Goal: Task Accomplishment & Management: Complete application form

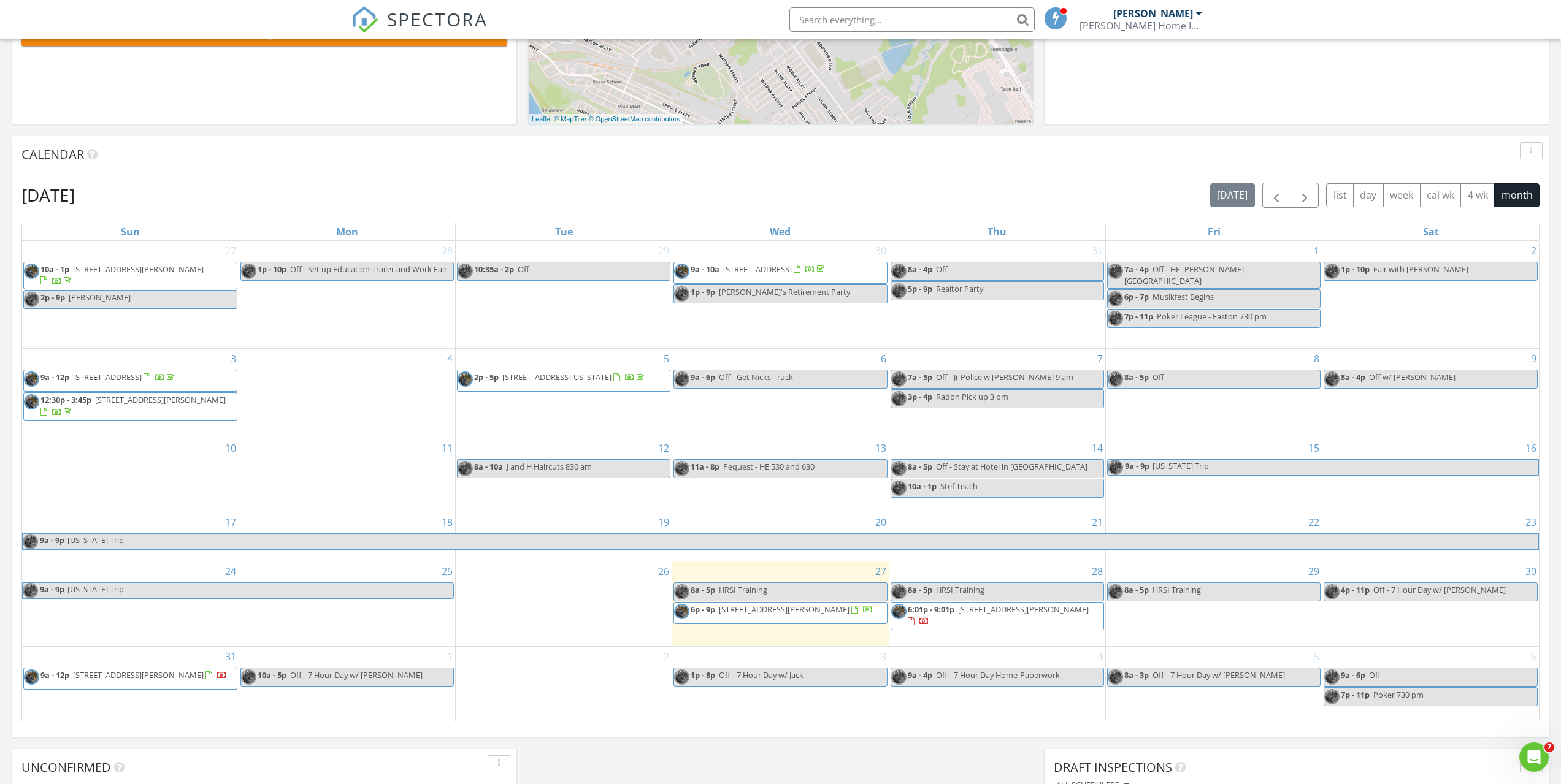
scroll to position [429, 0]
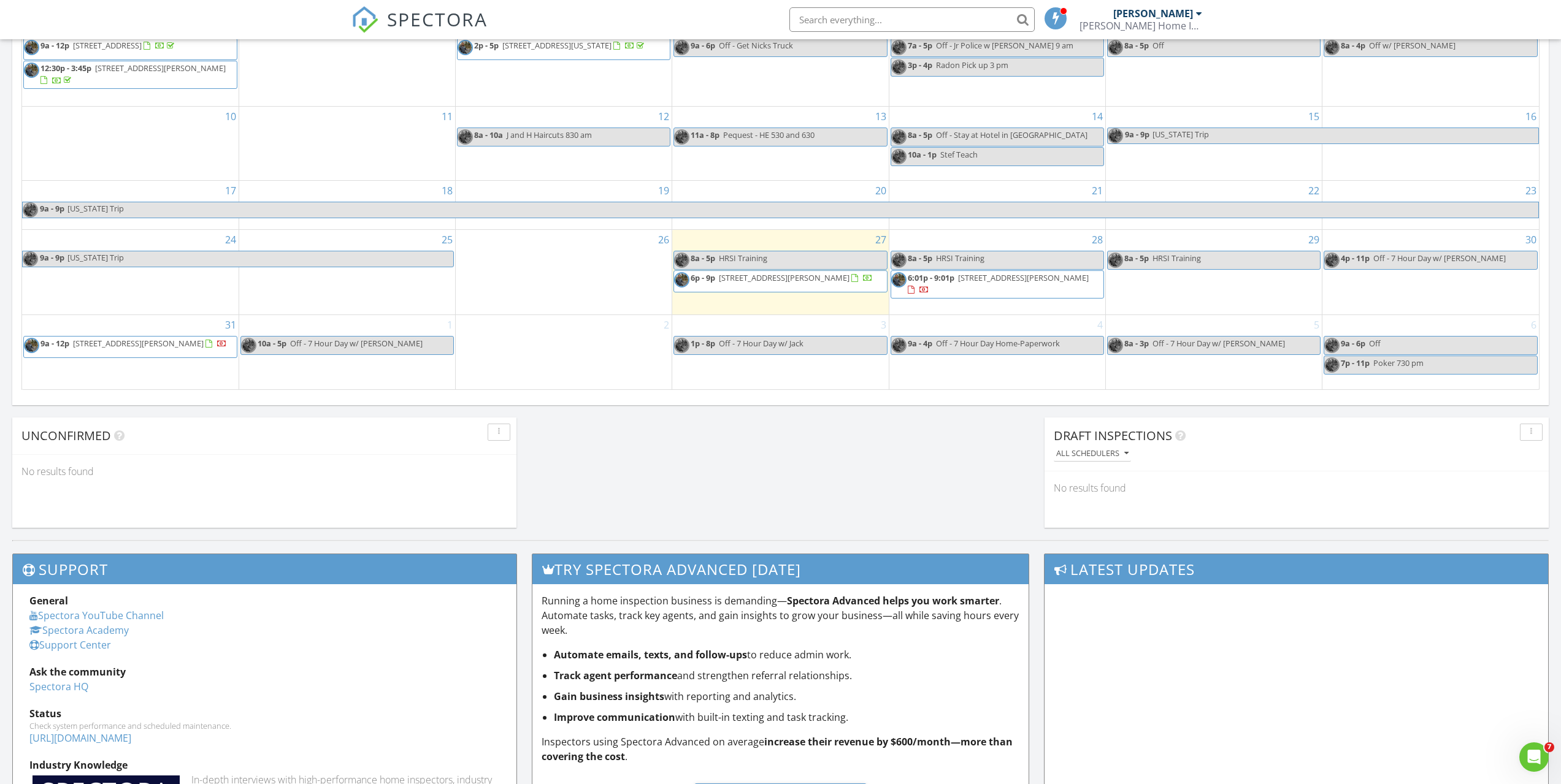
scroll to position [735, 0]
click at [201, 358] on div "31 9a - 12p [STREET_ADDRESS][PERSON_NAME]" at bounding box center [130, 350] width 217 height 73
click at [132, 317] on link "Event" at bounding box center [128, 327] width 63 height 19
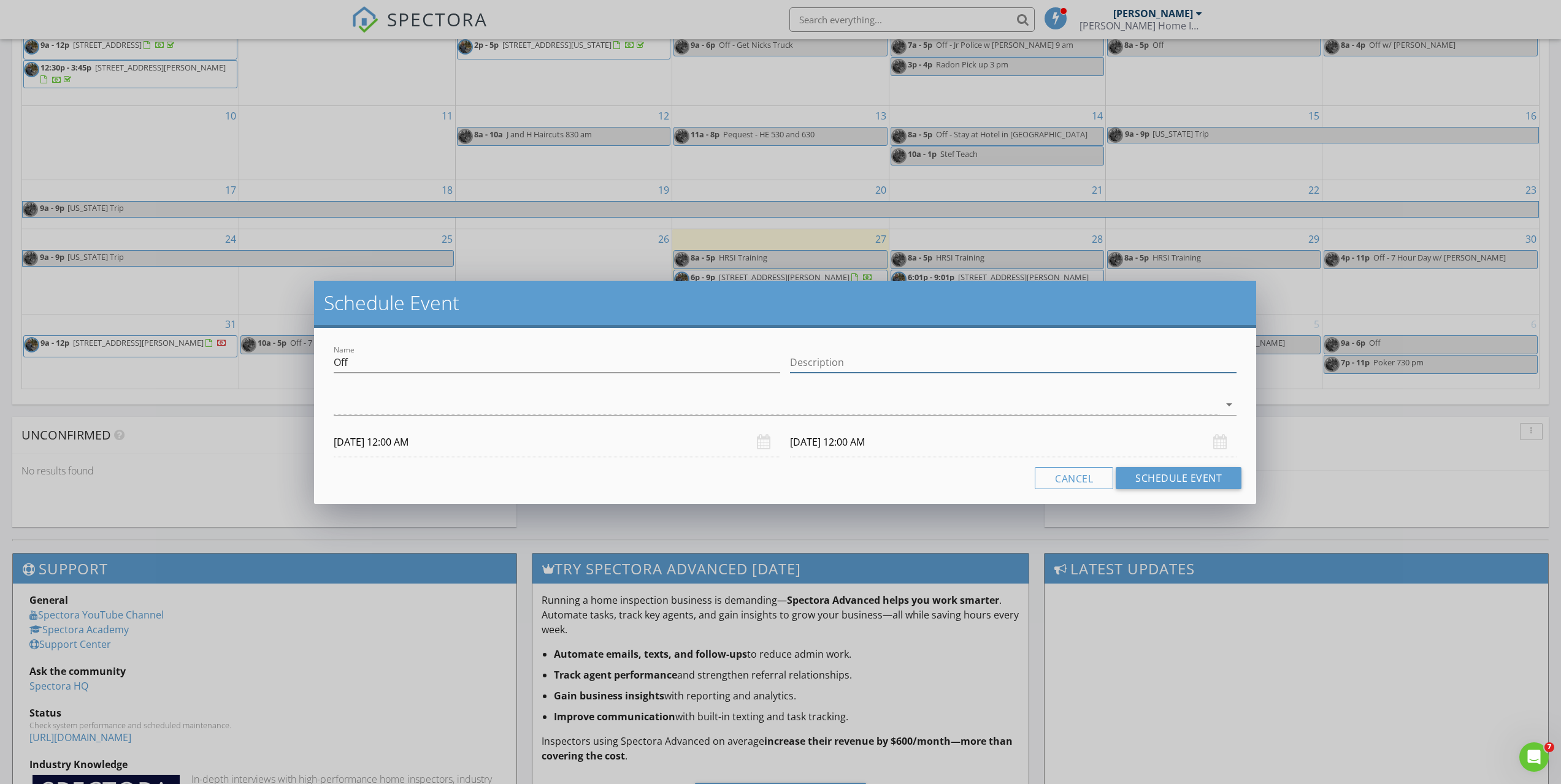
click at [876, 357] on input "Description" at bounding box center [1013, 362] width 446 height 20
type input "Date night"
click at [791, 413] on div at bounding box center [777, 404] width 886 height 20
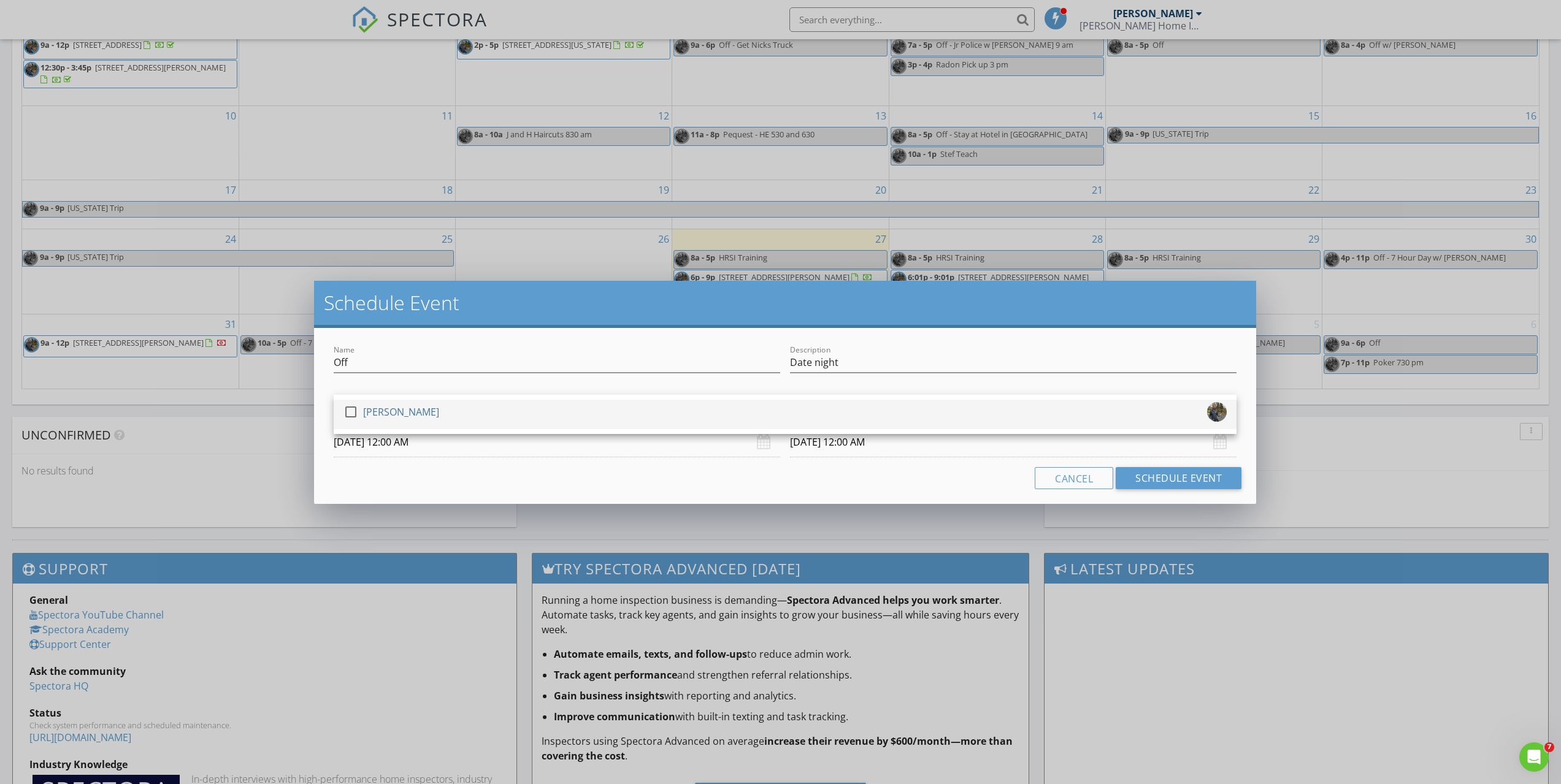
click at [738, 425] on div "check_box_outline_blank [PERSON_NAME]" at bounding box center [785, 415] width 884 height 25
click at [608, 464] on div "Name Off Description Date night check_box [PERSON_NAME] [PERSON_NAME] arrow_dro…" at bounding box center [785, 416] width 942 height 176
click at [425, 442] on input "[DATE] 12:00 AM" at bounding box center [557, 442] width 446 height 30
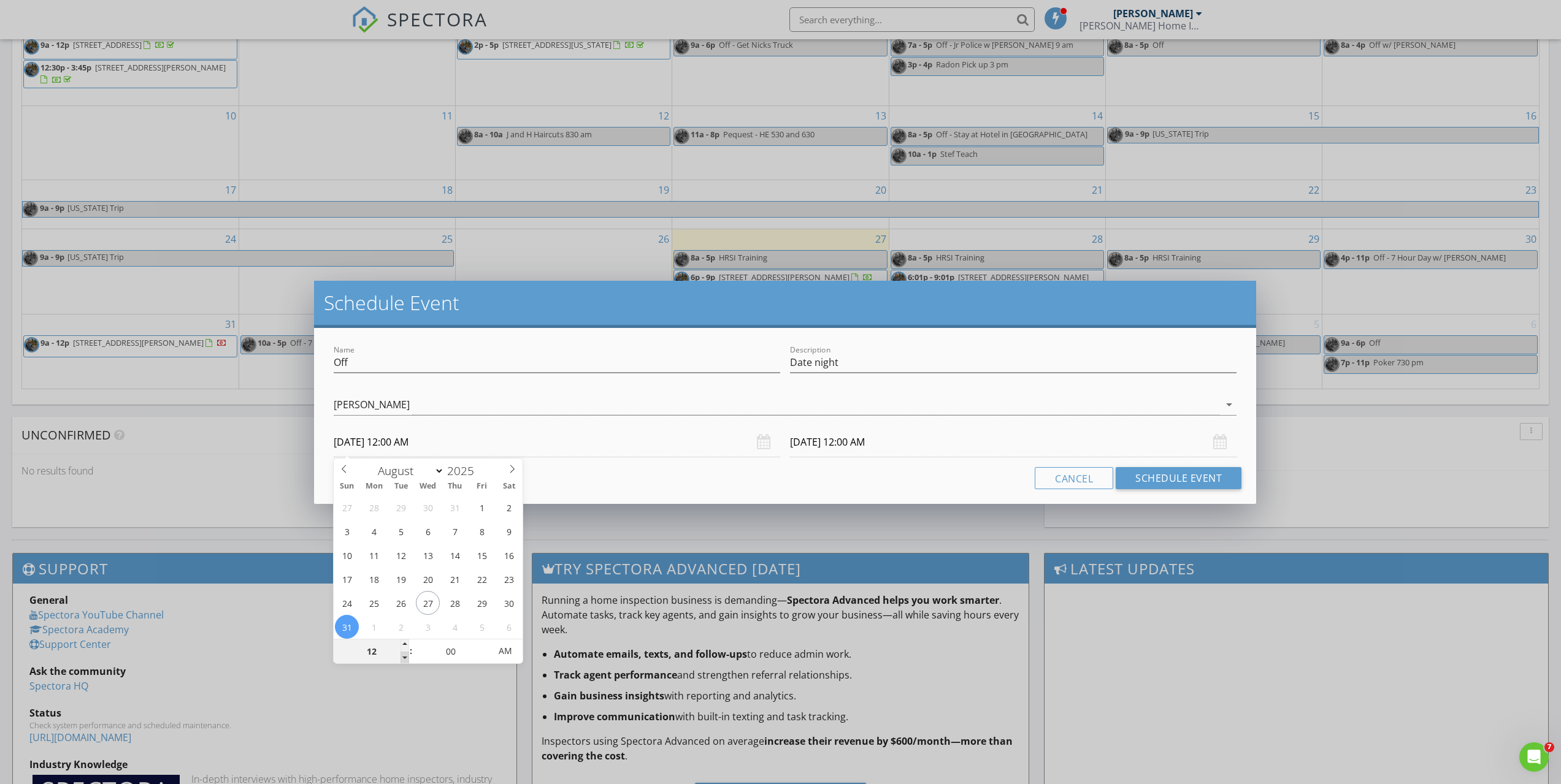
type input "11"
type input "[DATE] 11:00 PM"
click at [403, 657] on span at bounding box center [405, 658] width 9 height 12
type input "10"
type input "[DATE] 10:00 PM"
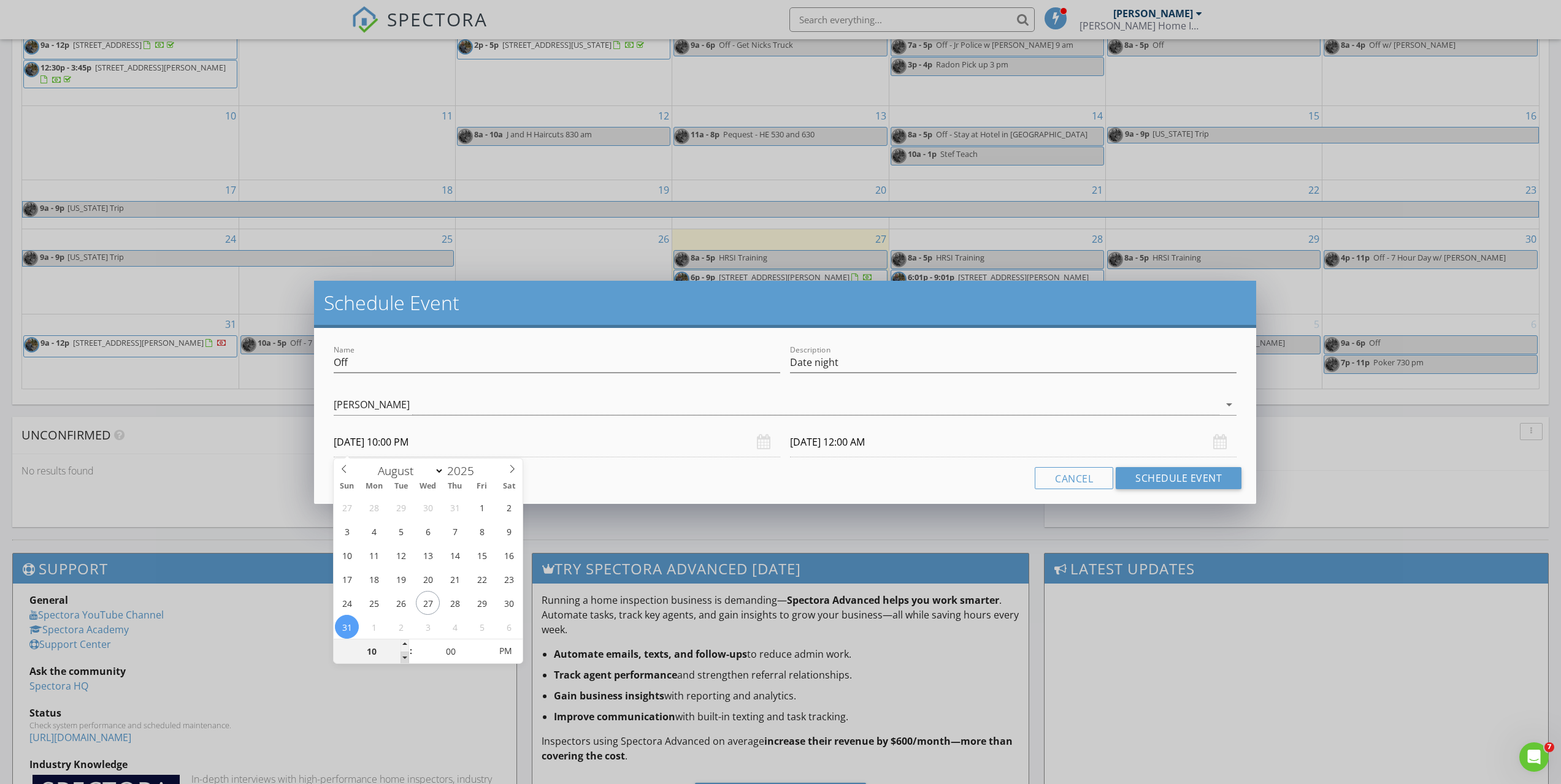
click at [403, 657] on span at bounding box center [405, 658] width 9 height 12
type input "[DATE] 10:00 PM"
type input "09"
type input "[DATE] 9:00 PM"
click at [403, 657] on span at bounding box center [405, 658] width 9 height 12
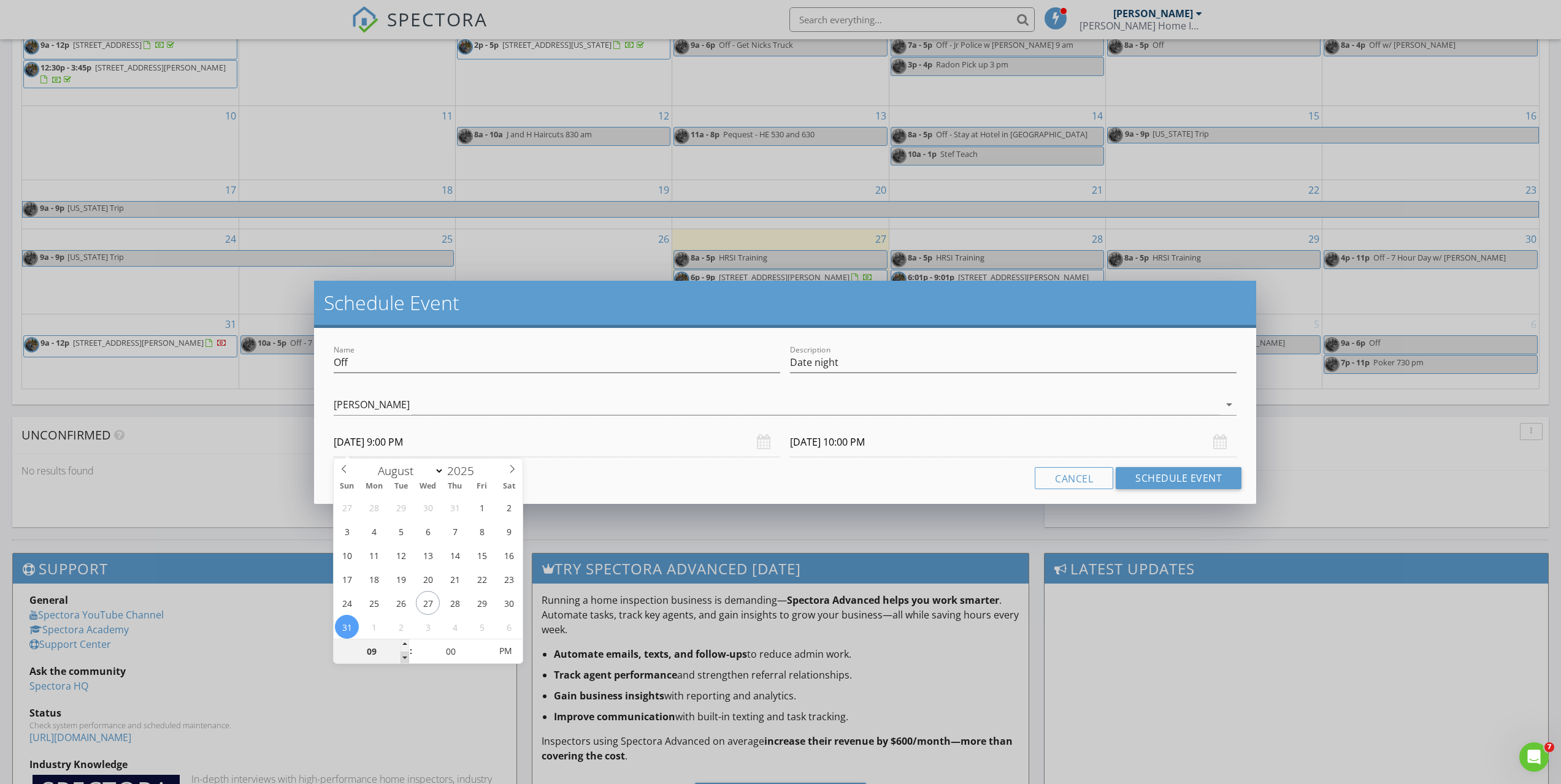
type input "08"
type input "[DATE] 8:00 PM"
click at [403, 657] on span at bounding box center [405, 658] width 9 height 12
type input "07"
type input "[DATE] 7:00 PM"
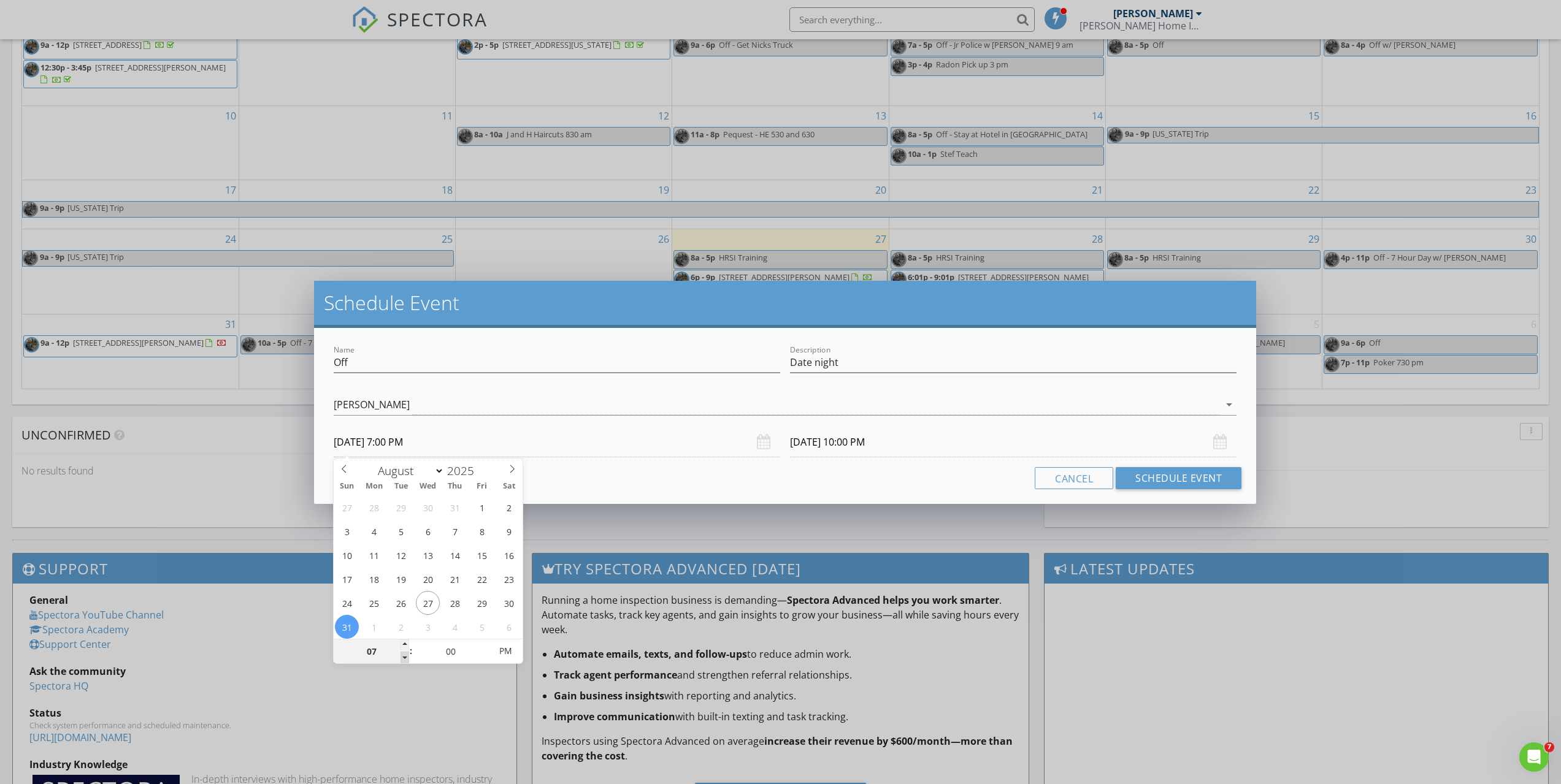
click at [403, 657] on span at bounding box center [405, 658] width 9 height 12
type input "06"
type input "[DATE] 6:00 PM"
click at [403, 657] on span at bounding box center [405, 658] width 9 height 12
type input "[DATE] 6:00 PM"
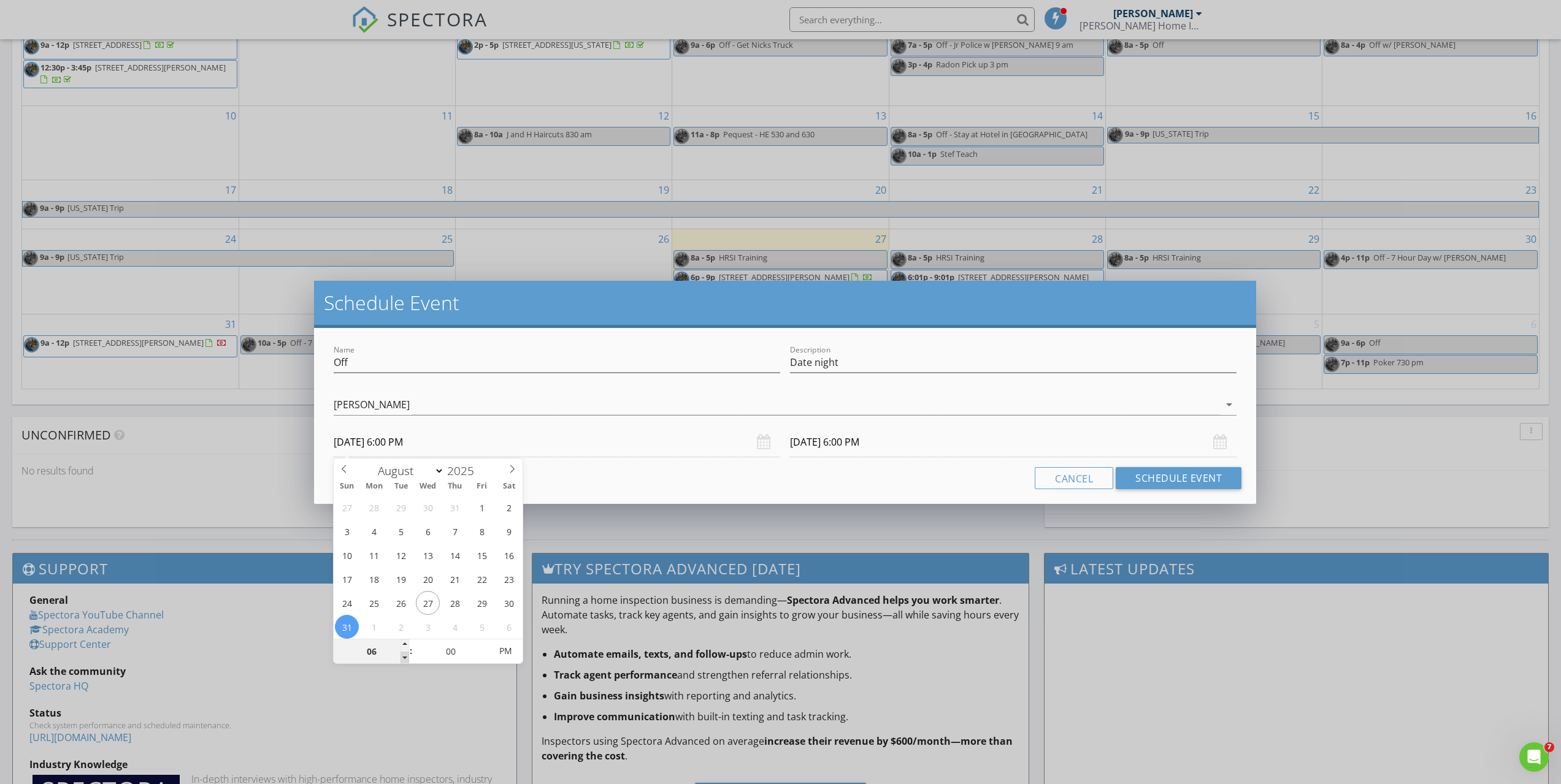
type input "05"
type input "[DATE] 5:00 PM"
click at [403, 657] on span at bounding box center [405, 658] width 9 height 12
type input "[DATE] 5:00 PM"
type input "04"
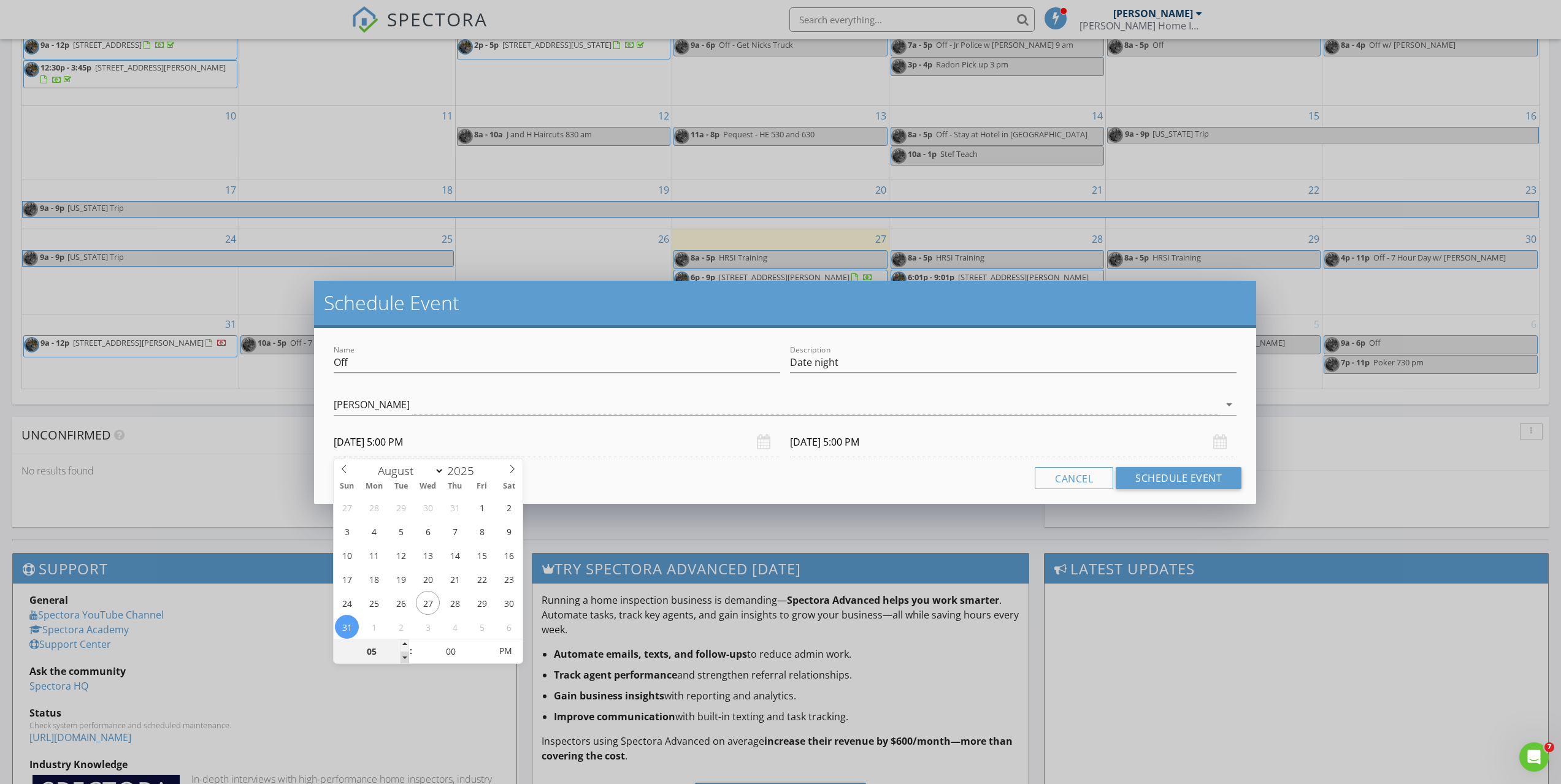
type input "[DATE] 4:00 PM"
click at [403, 657] on span at bounding box center [405, 658] width 9 height 12
type input "[DATE] 4:00 PM"
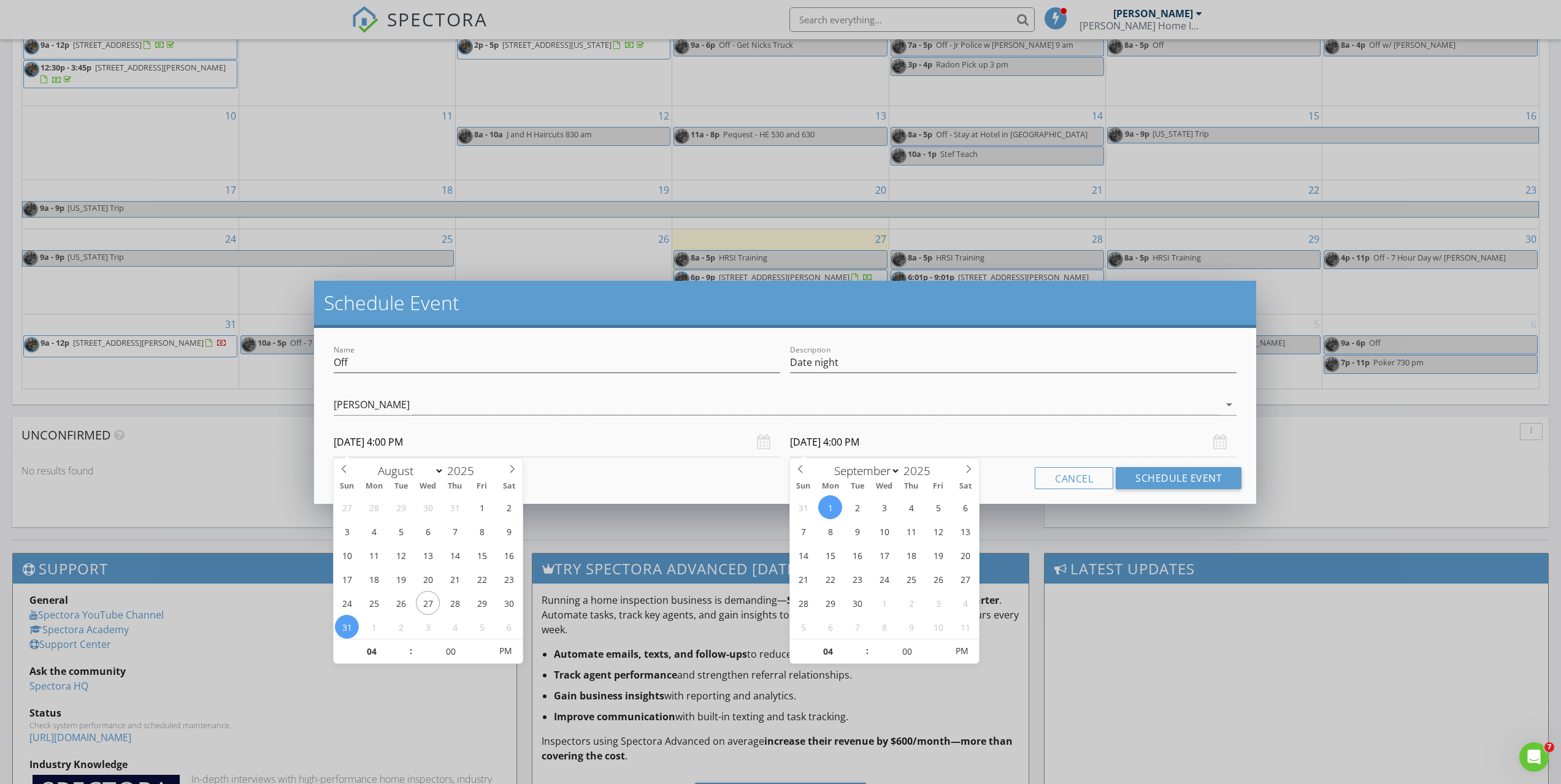
click at [800, 434] on input "[DATE] 4:00 PM" at bounding box center [1013, 442] width 446 height 30
select select "7"
type input "[DATE] 4:00 PM"
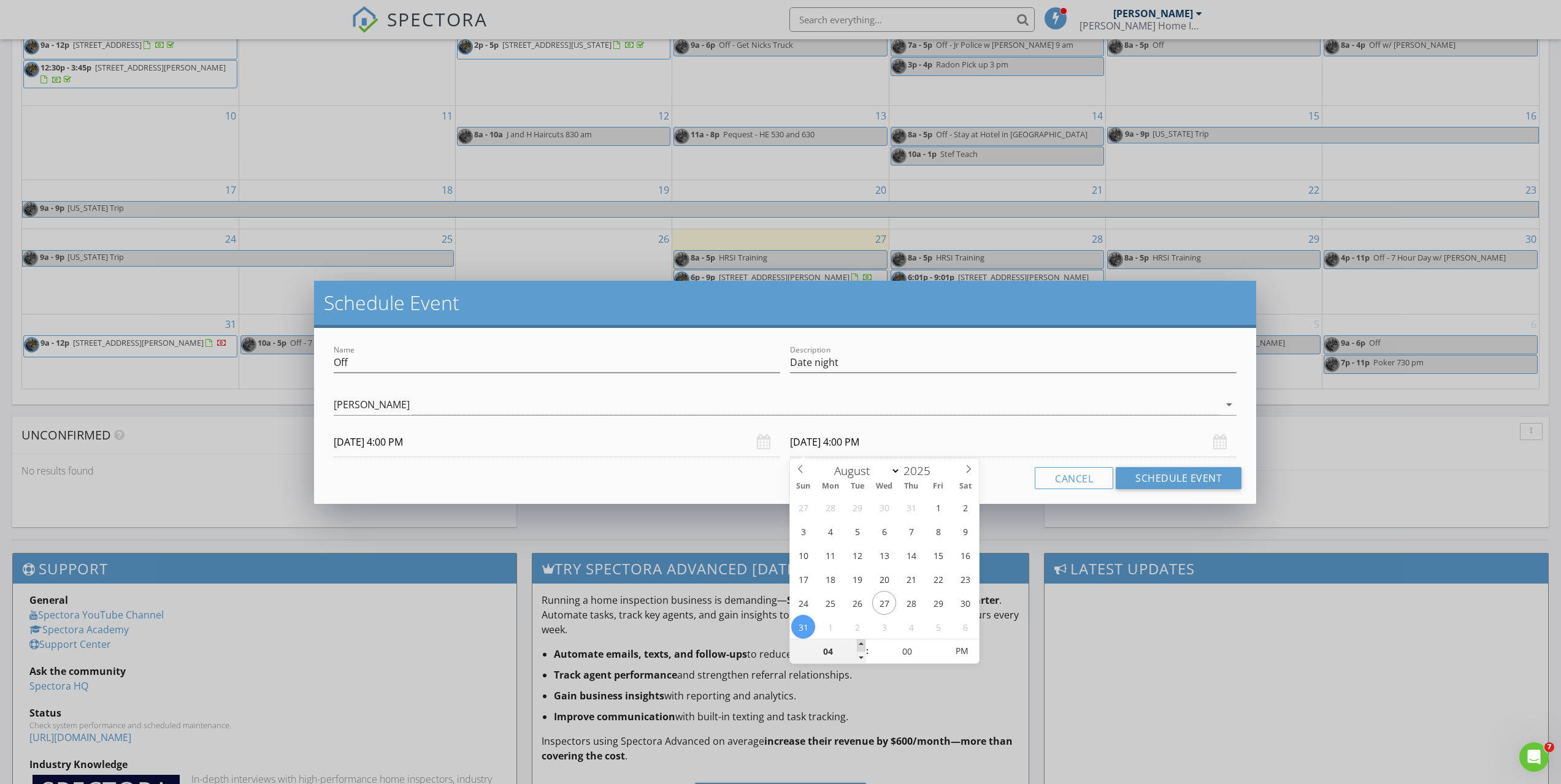
type input "05"
type input "[DATE] 5:00 PM"
click at [858, 644] on span at bounding box center [862, 646] width 9 height 12
type input "06"
type input "[DATE] 6:00 PM"
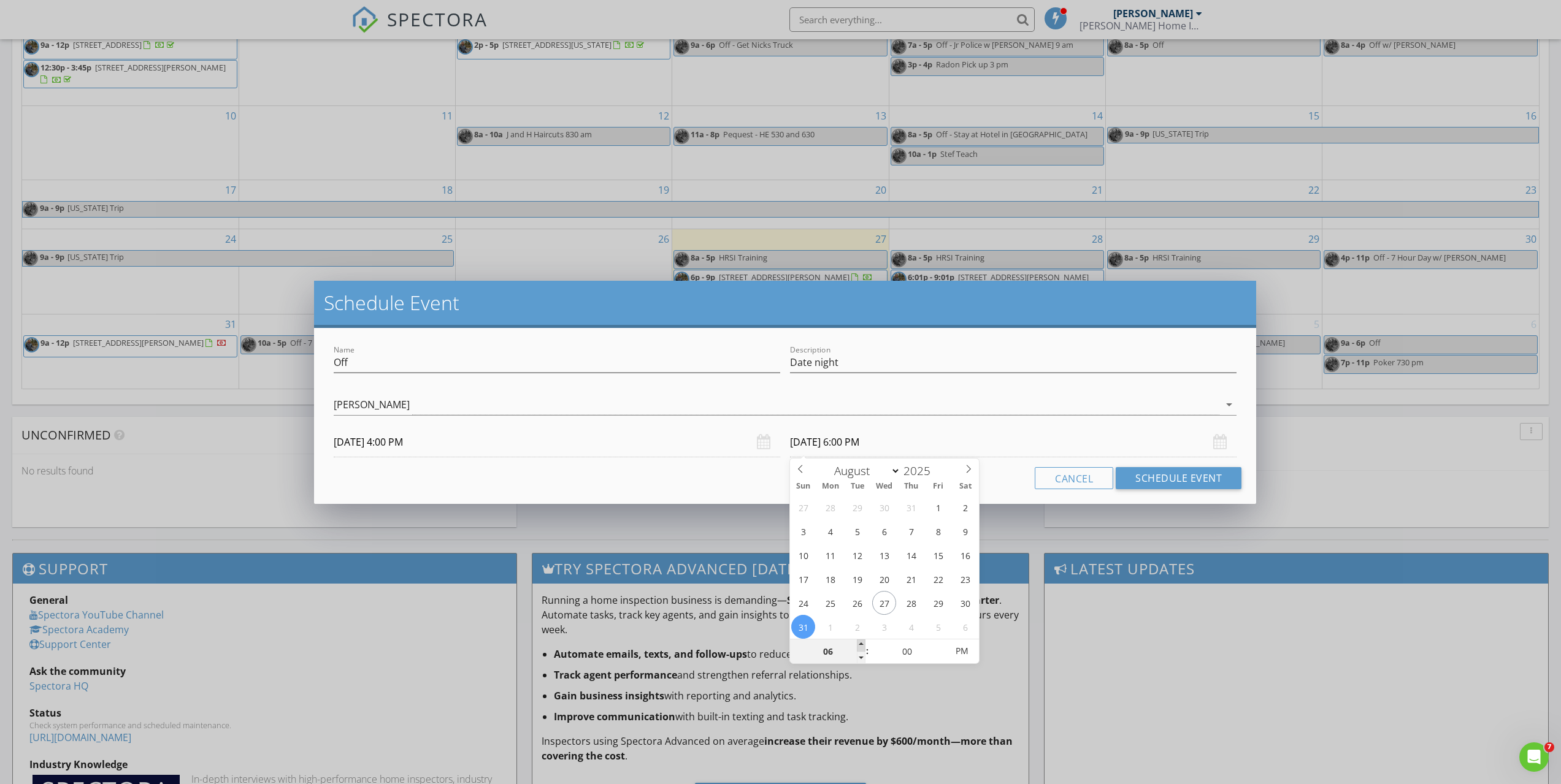
click at [858, 644] on span at bounding box center [862, 646] width 9 height 12
type input "07"
type input "[DATE] 7:00 PM"
click at [858, 644] on span at bounding box center [862, 646] width 9 height 12
select select "8"
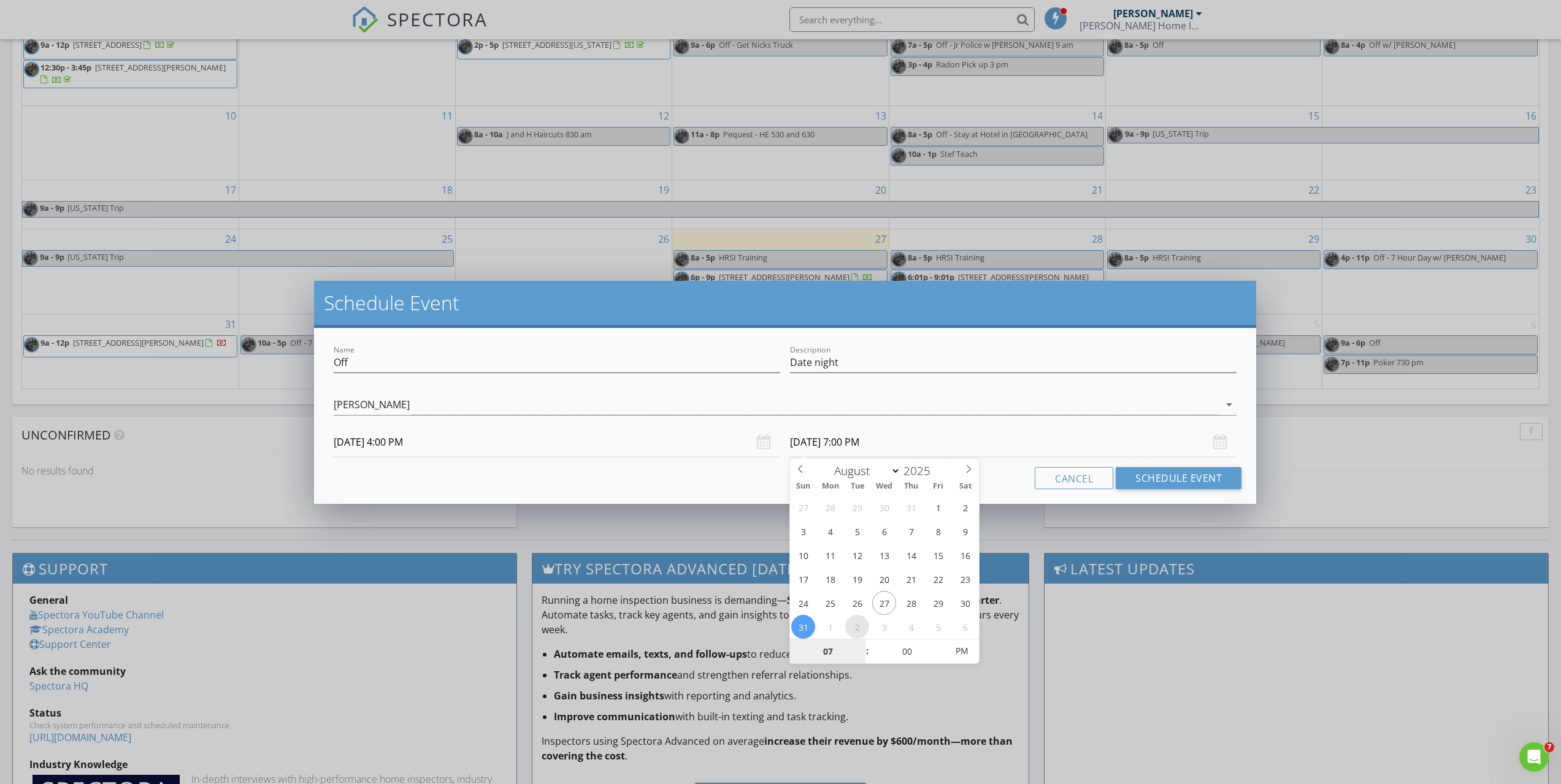
type input "[DATE] 7:00 PM"
type input "08"
type input "[DATE] 8:00 PM"
click at [859, 644] on span at bounding box center [862, 646] width 9 height 12
select select "7"
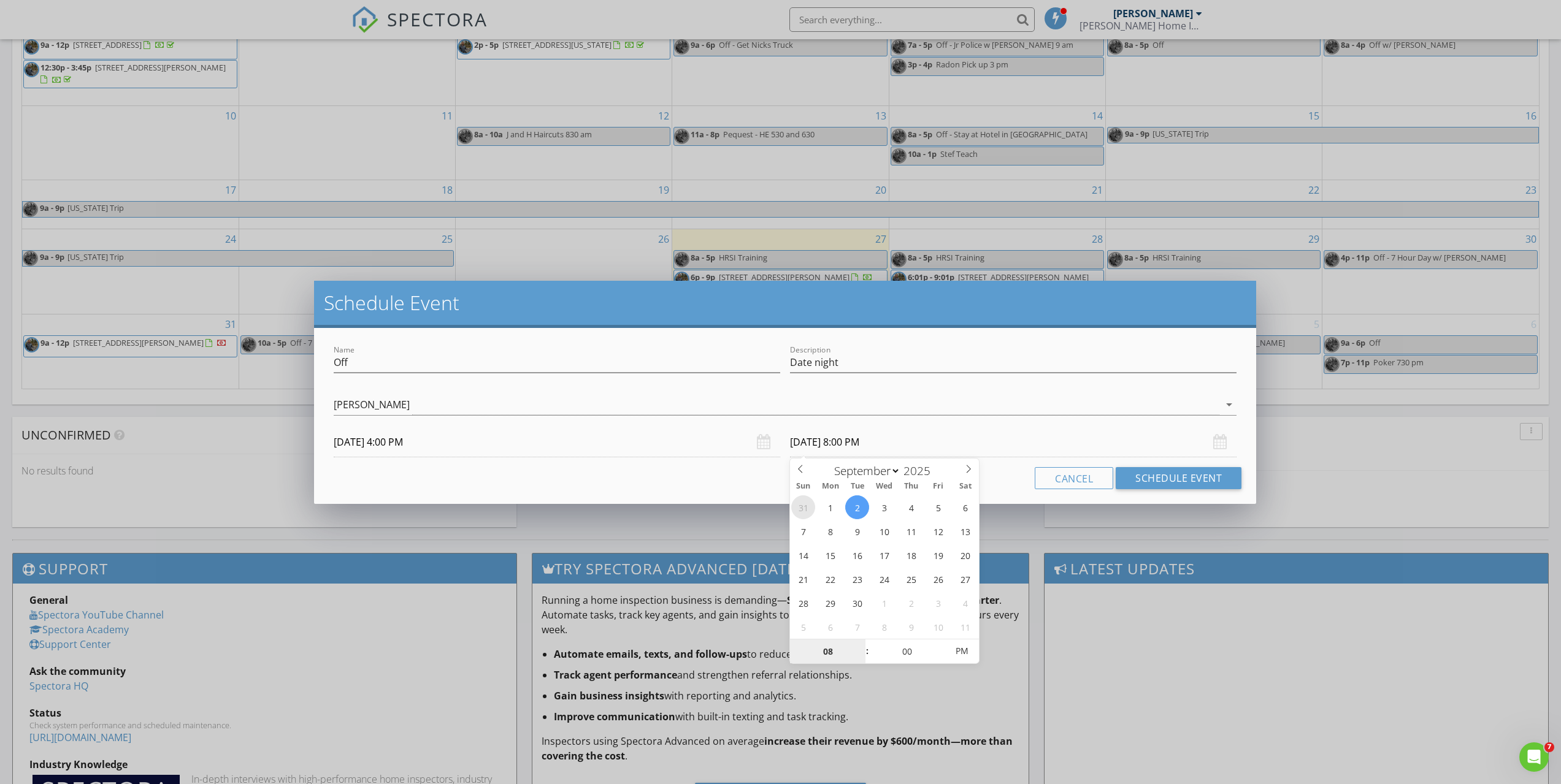
type input "[DATE] 8:00 PM"
click at [1158, 482] on button "Schedule Event" at bounding box center [1178, 478] width 126 height 22
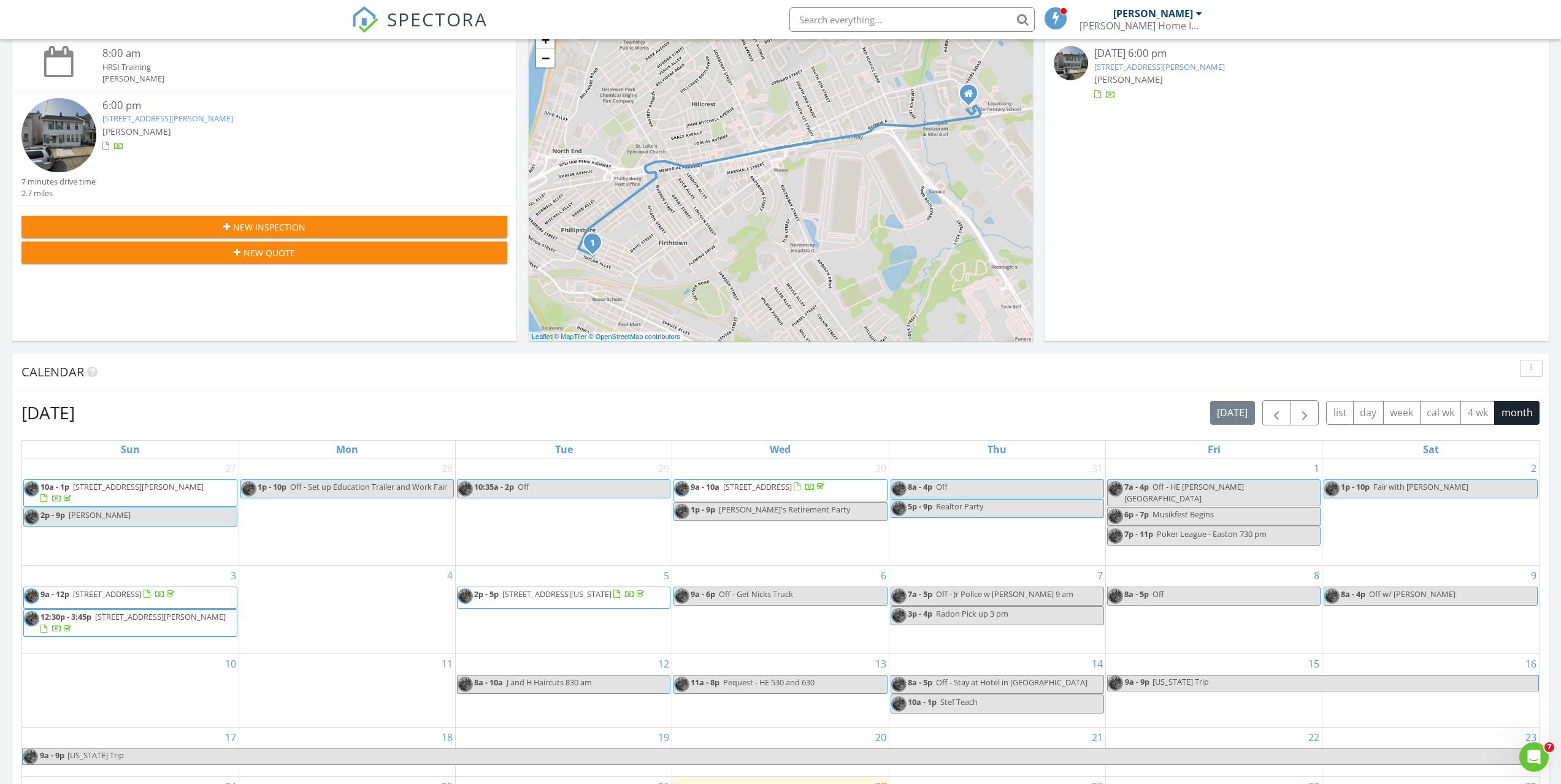
scroll to position [0, 0]
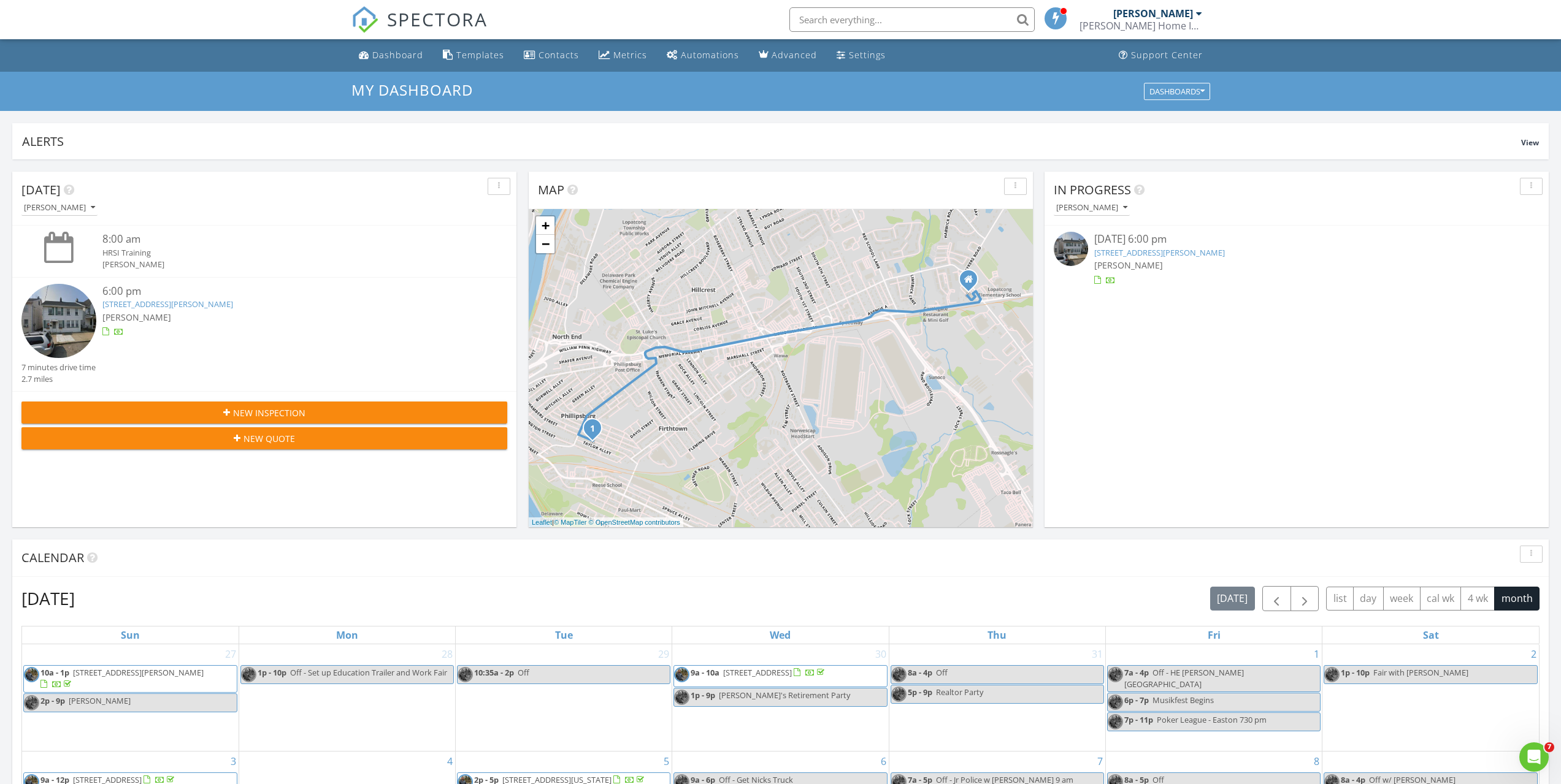
click at [1120, 247] on div "[DATE] 6:00 pm" at bounding box center [1296, 239] width 405 height 15
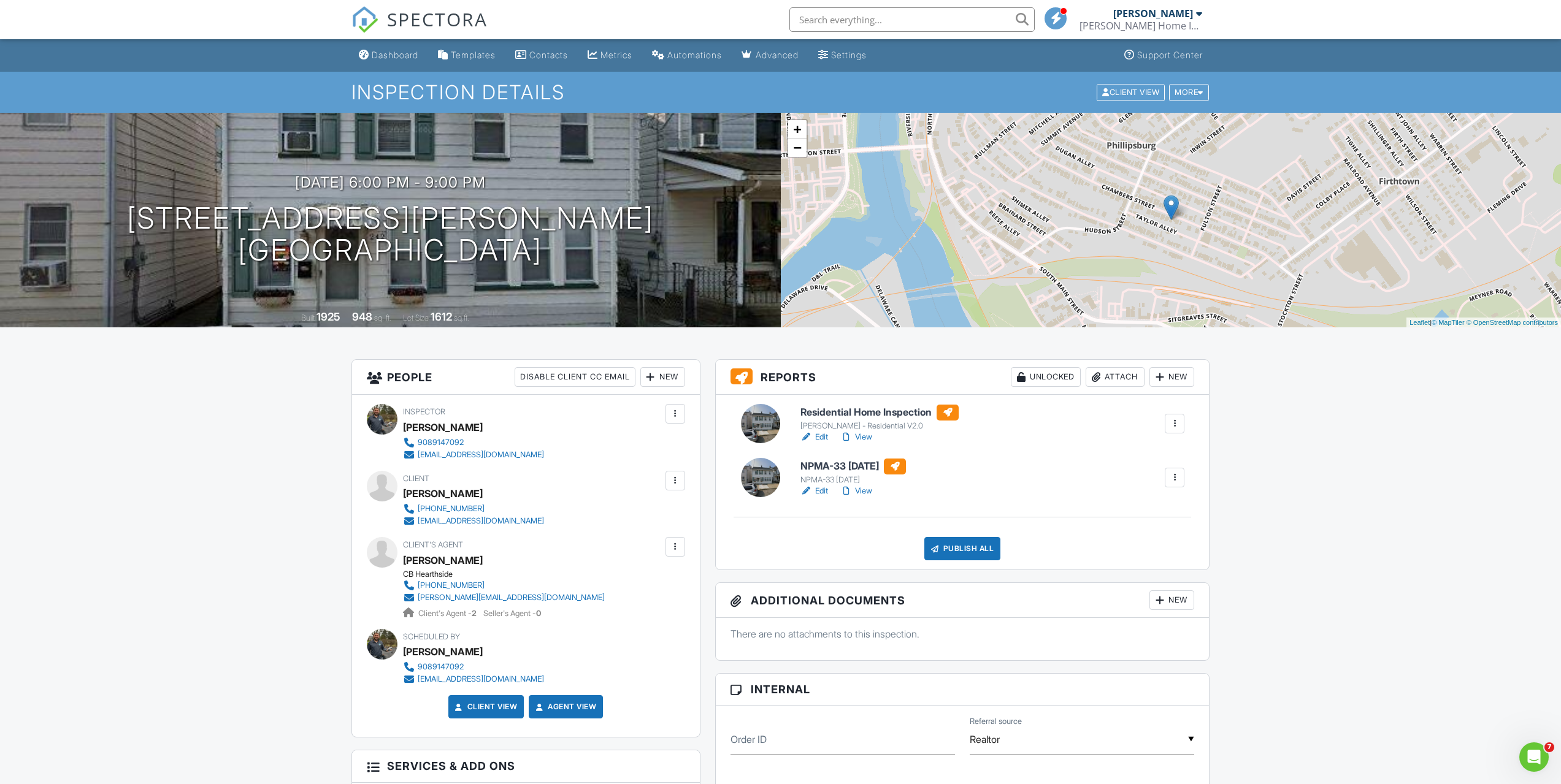
click at [762, 430] on div at bounding box center [761, 424] width 39 height 39
